Goal: Information Seeking & Learning: Learn about a topic

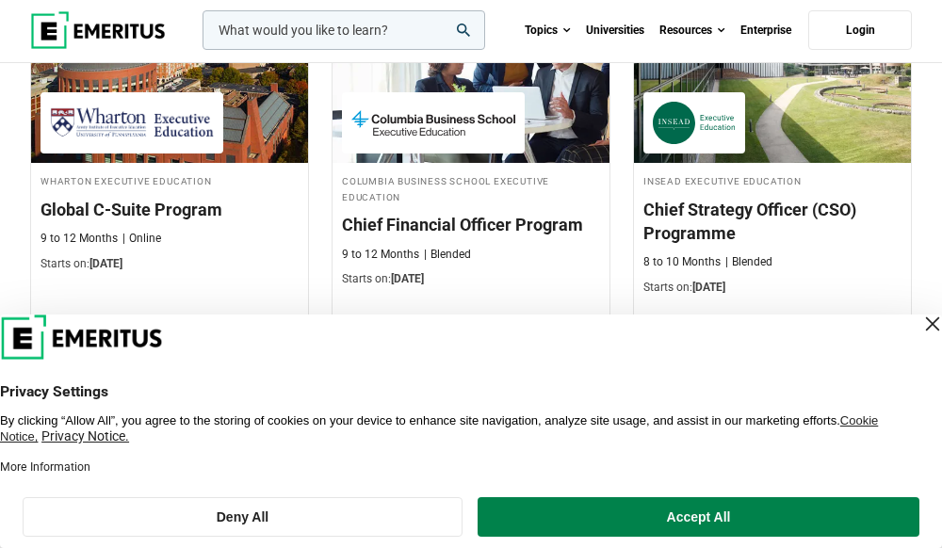
scroll to position [1131, 0]
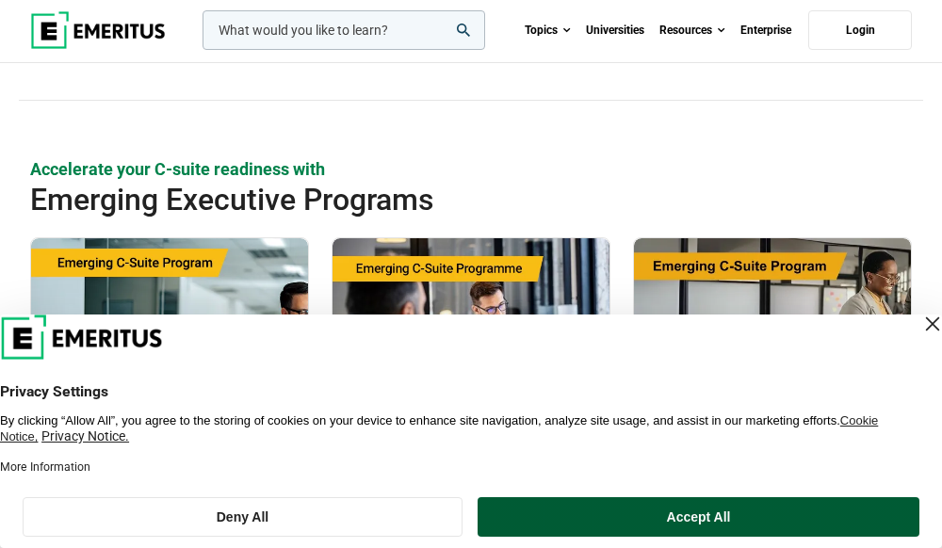
click at [742, 522] on button "Accept All" at bounding box center [699, 518] width 442 height 40
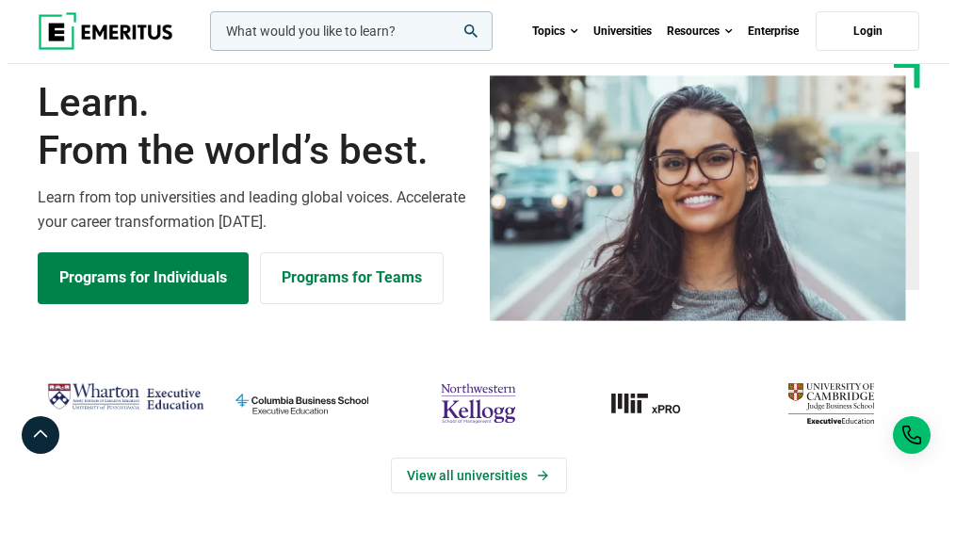
scroll to position [0, 0]
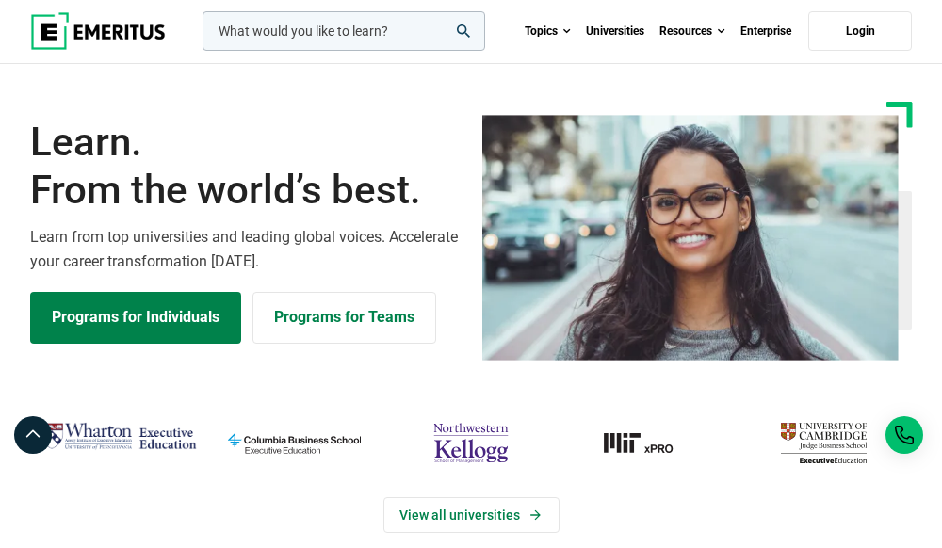
click at [287, 37] on input "woocommerce-product-search-field-0" at bounding box center [344, 31] width 283 height 40
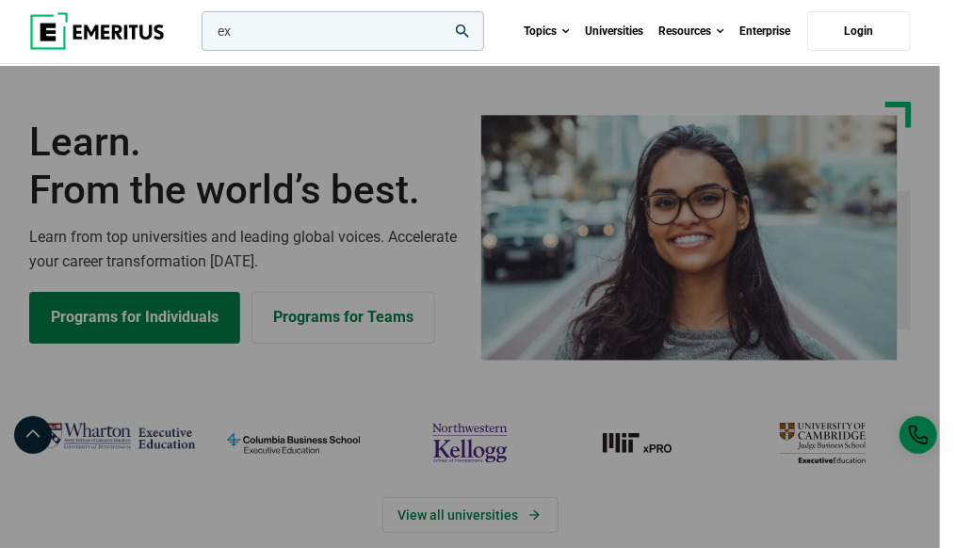
type input "e"
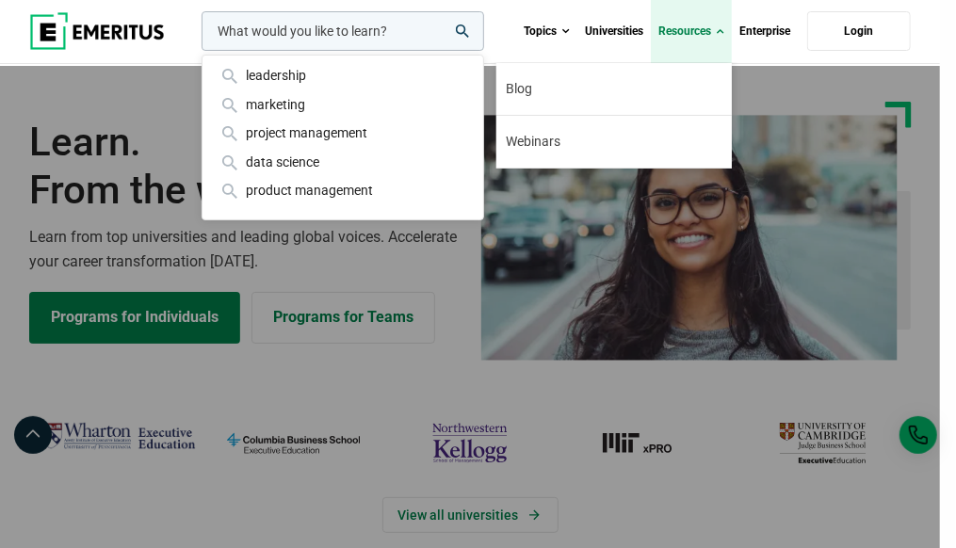
click at [694, 32] on link "Resources" at bounding box center [691, 31] width 81 height 63
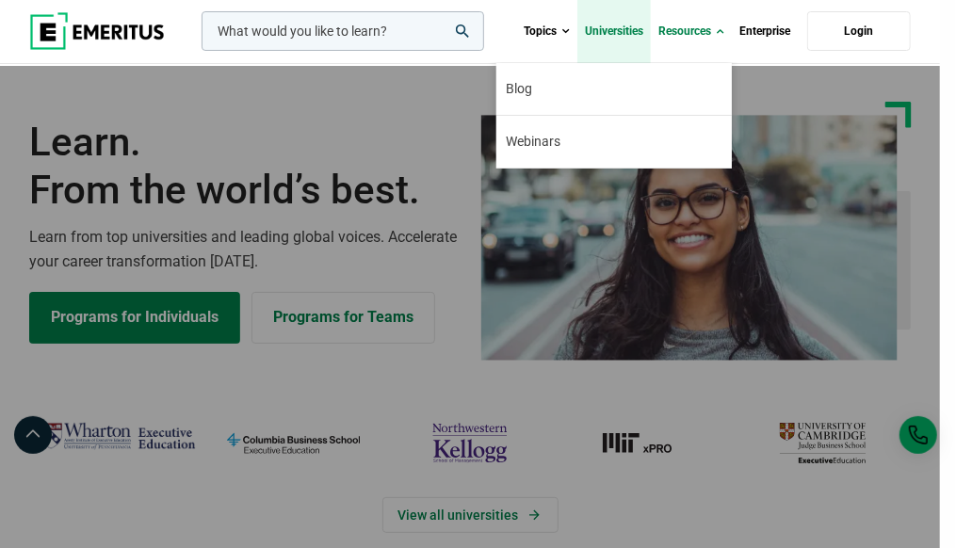
click at [620, 21] on link "Universities" at bounding box center [615, 31] width 74 height 63
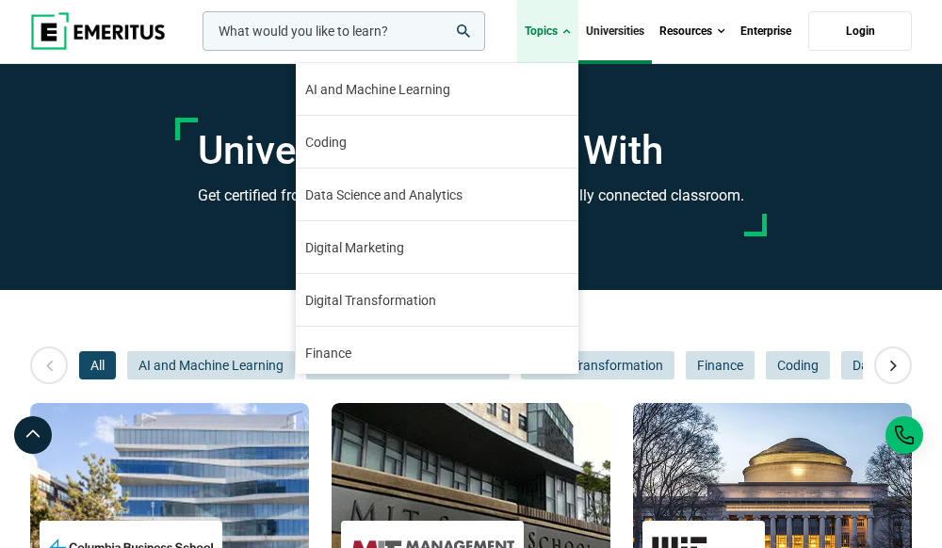
click at [539, 35] on link "Topics" at bounding box center [547, 31] width 61 height 63
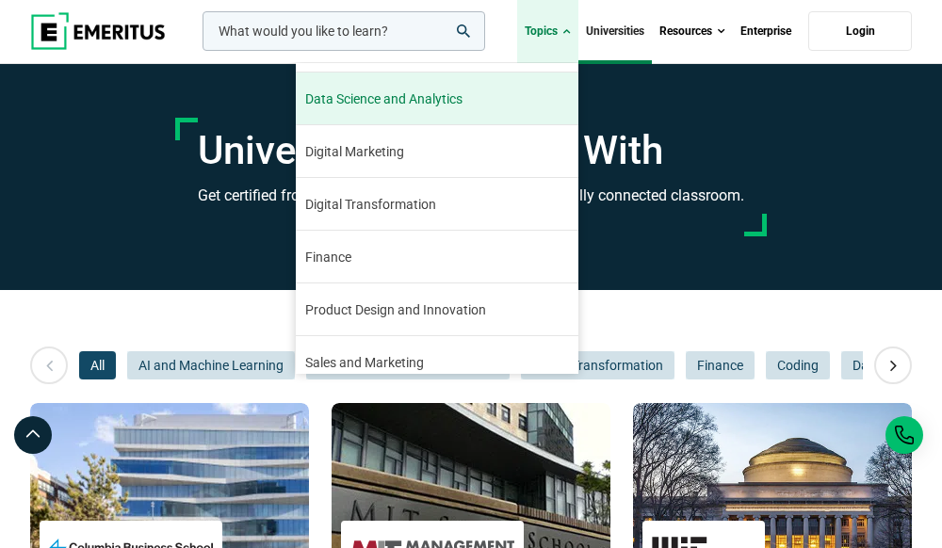
scroll to position [213, 0]
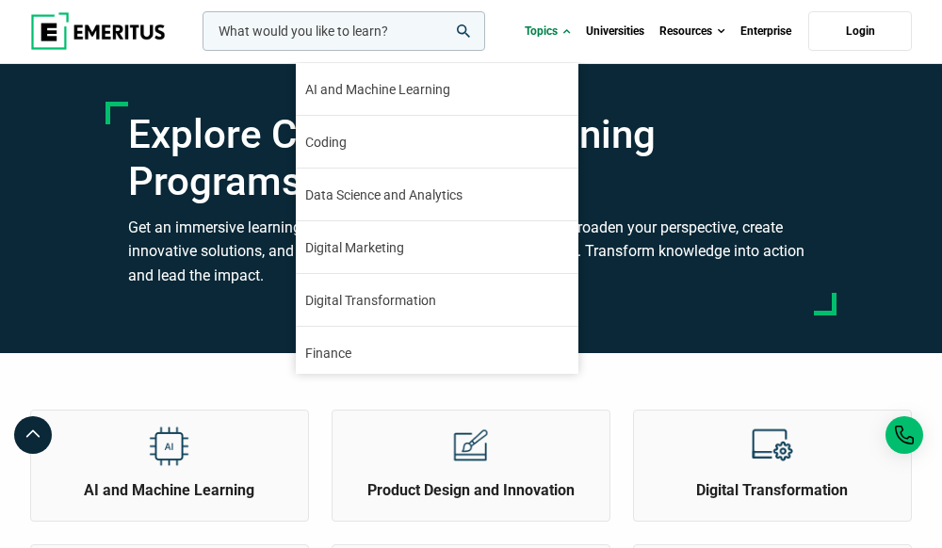
click at [531, 30] on link "Topics" at bounding box center [547, 31] width 61 height 63
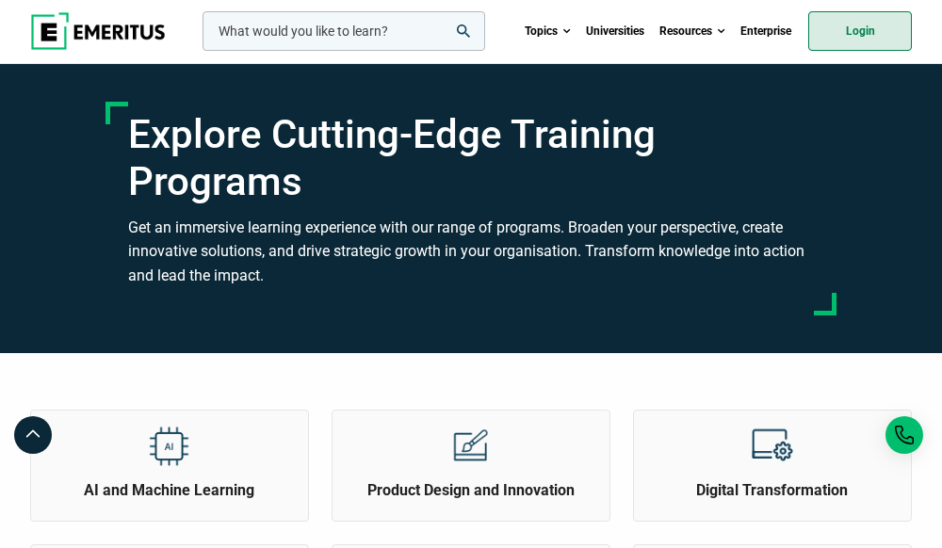
click at [846, 31] on link "Login" at bounding box center [861, 31] width 104 height 40
click at [875, 31] on link "Login" at bounding box center [861, 31] width 104 height 40
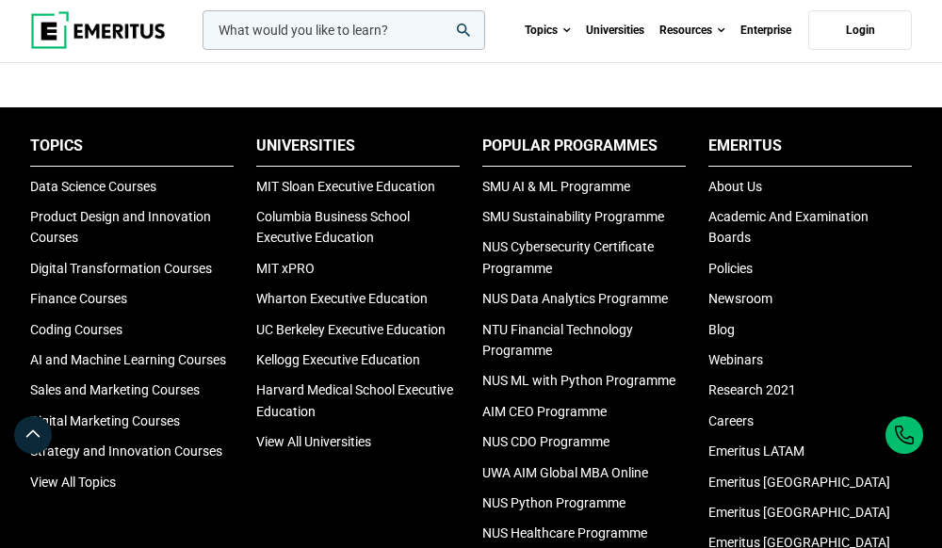
scroll to position [6408, 0]
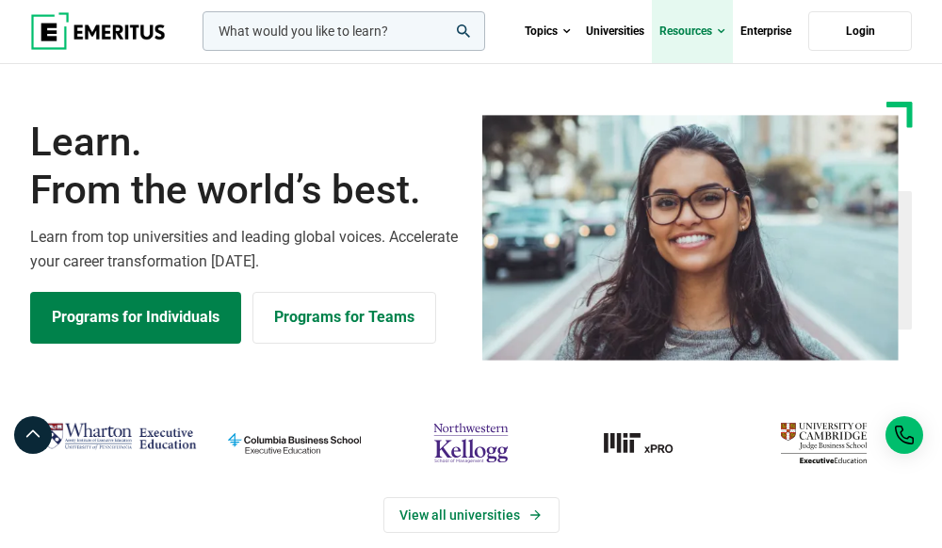
click at [702, 25] on link "Resources" at bounding box center [692, 31] width 81 height 63
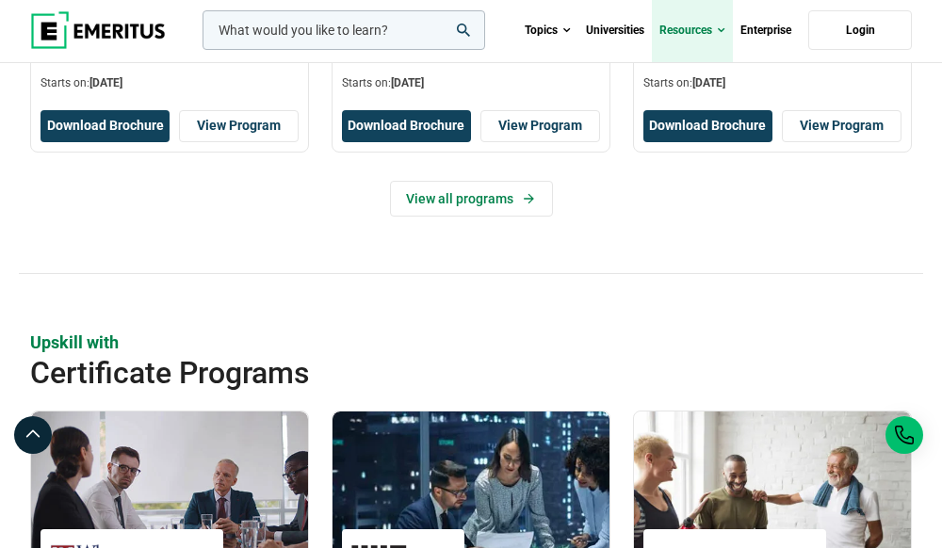
scroll to position [1696, 0]
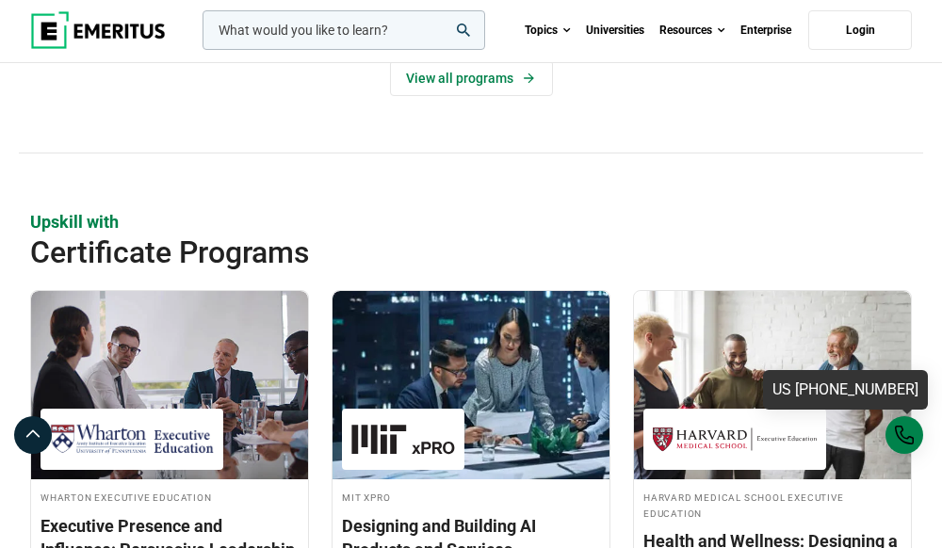
click at [910, 447] on div "US [PHONE_NUMBER]" at bounding box center [905, 436] width 38 height 38
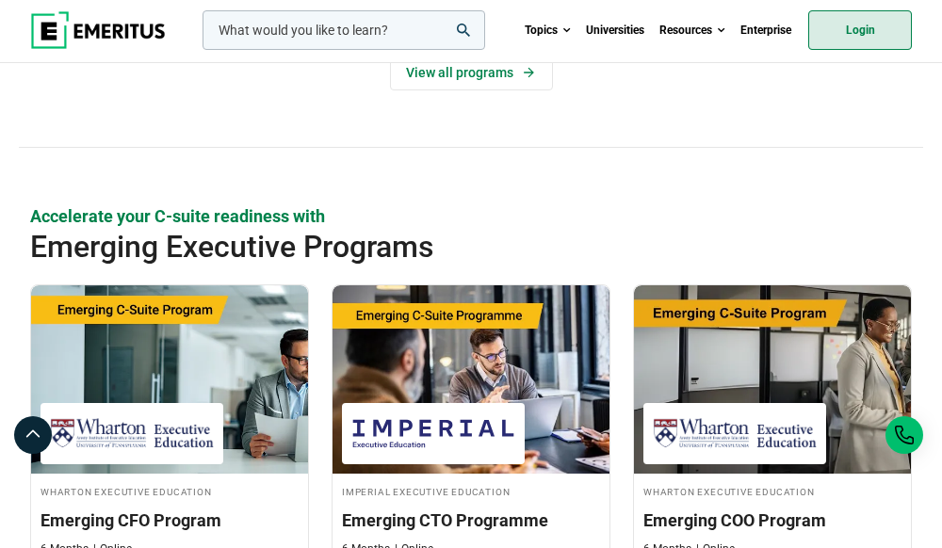
scroll to position [942, 0]
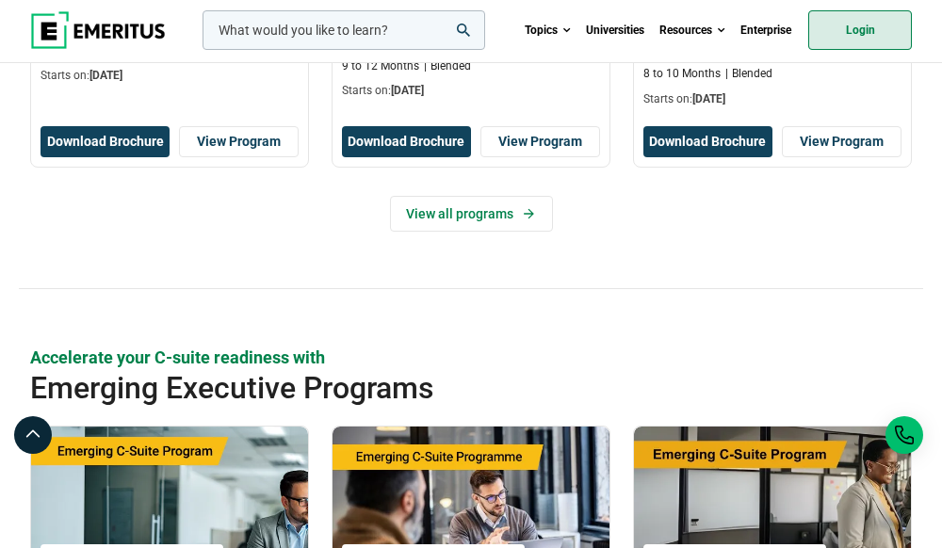
click at [869, 31] on link "Login" at bounding box center [861, 30] width 104 height 40
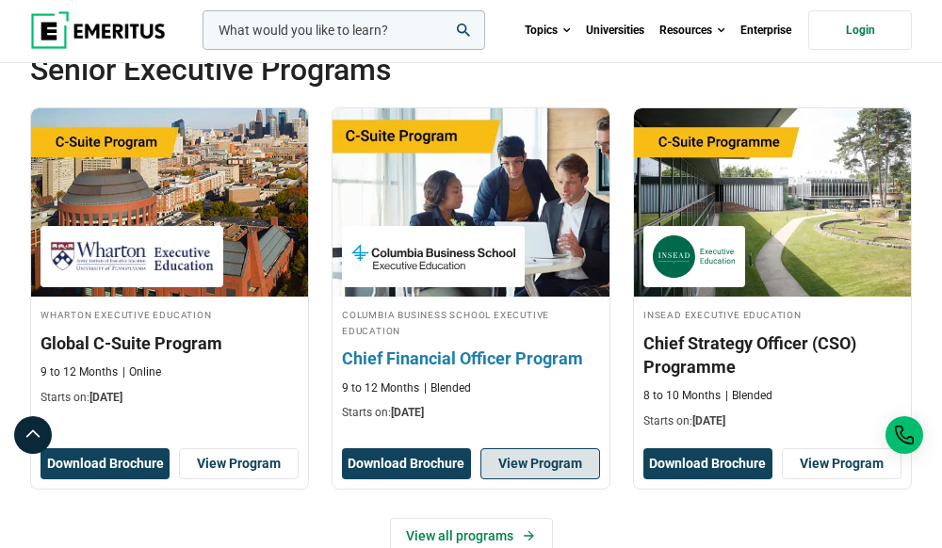
scroll to position [660, 0]
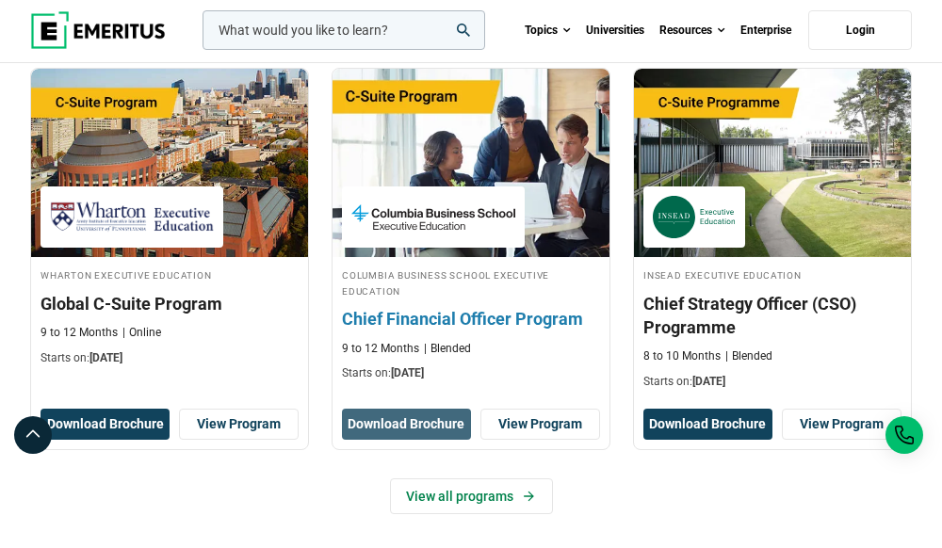
click at [385, 428] on button "Download Brochure" at bounding box center [406, 425] width 129 height 32
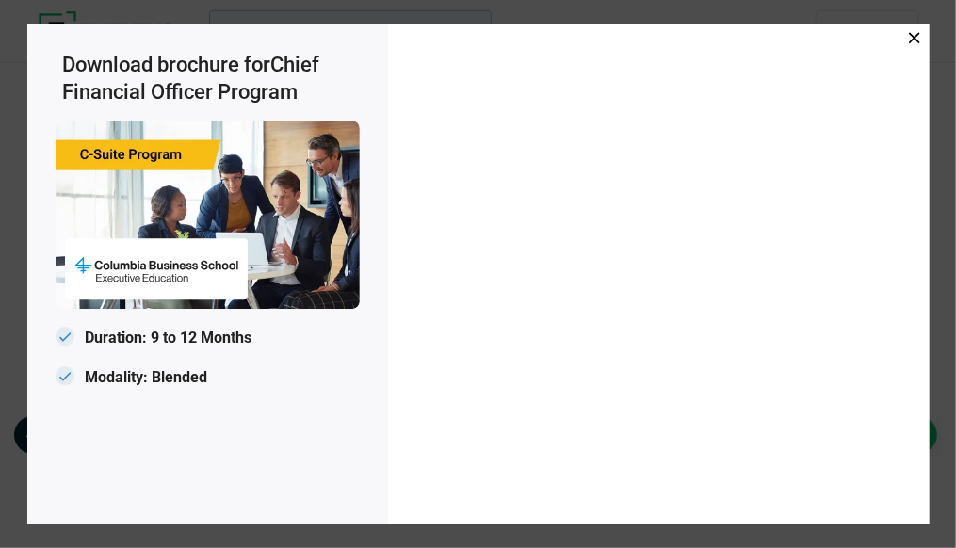
click at [903, 39] on div at bounding box center [659, 274] width 523 height 482
click at [909, 40] on icon at bounding box center [914, 37] width 11 height 11
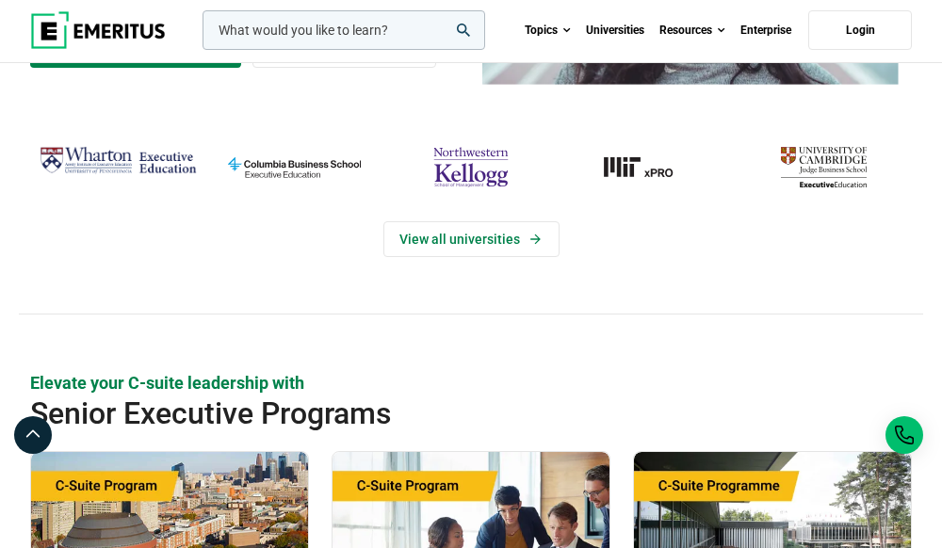
scroll to position [188, 0]
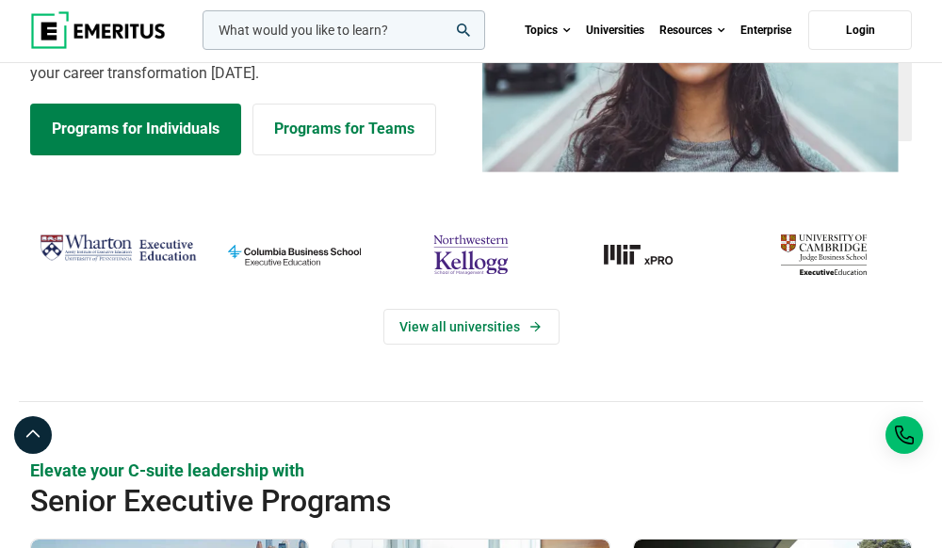
click at [324, 260] on img "columbia-business-school" at bounding box center [294, 255] width 157 height 52
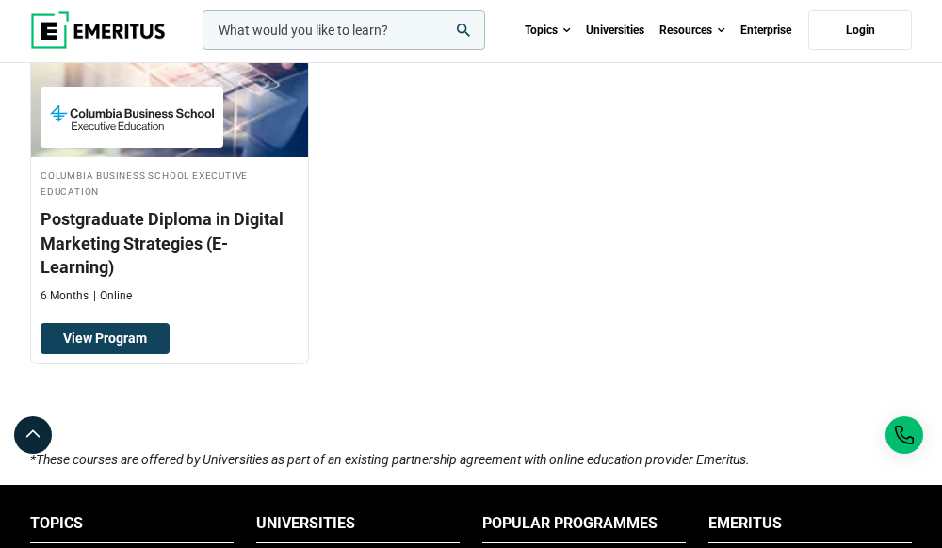
scroll to position [4994, 0]
